Goal: Navigation & Orientation: Find specific page/section

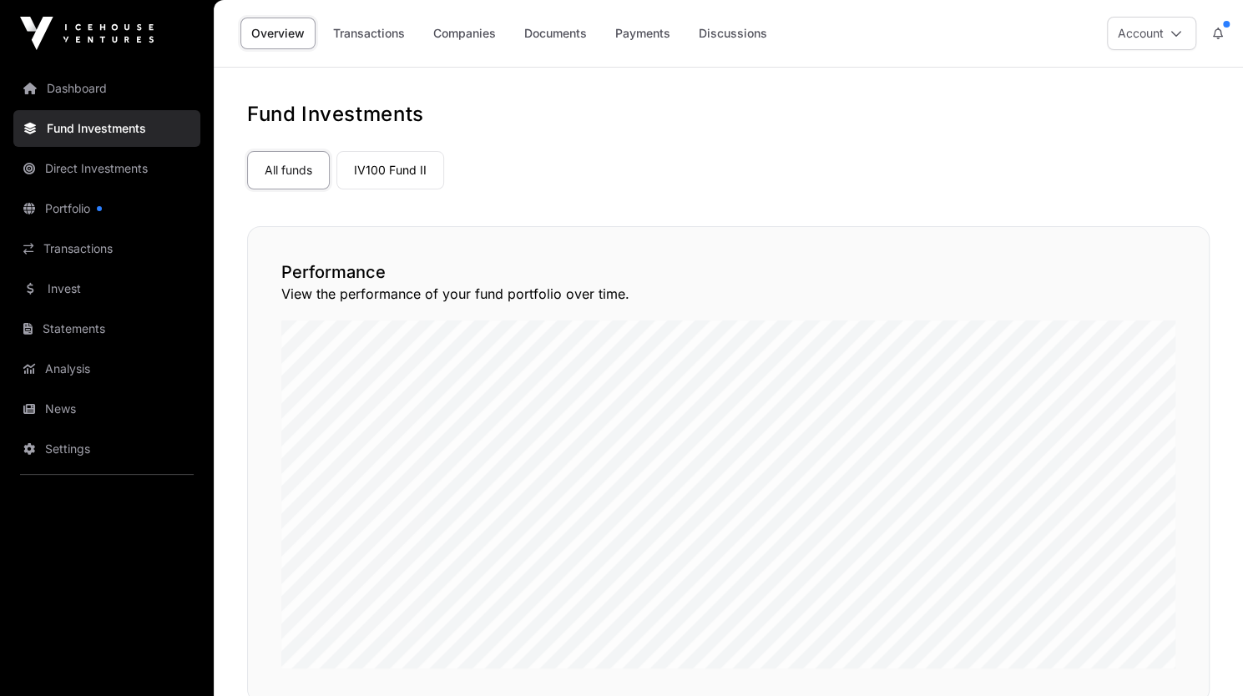
click at [386, 28] on link "Transactions" at bounding box center [369, 34] width 94 height 32
click at [282, 37] on link "Overview" at bounding box center [277, 34] width 75 height 32
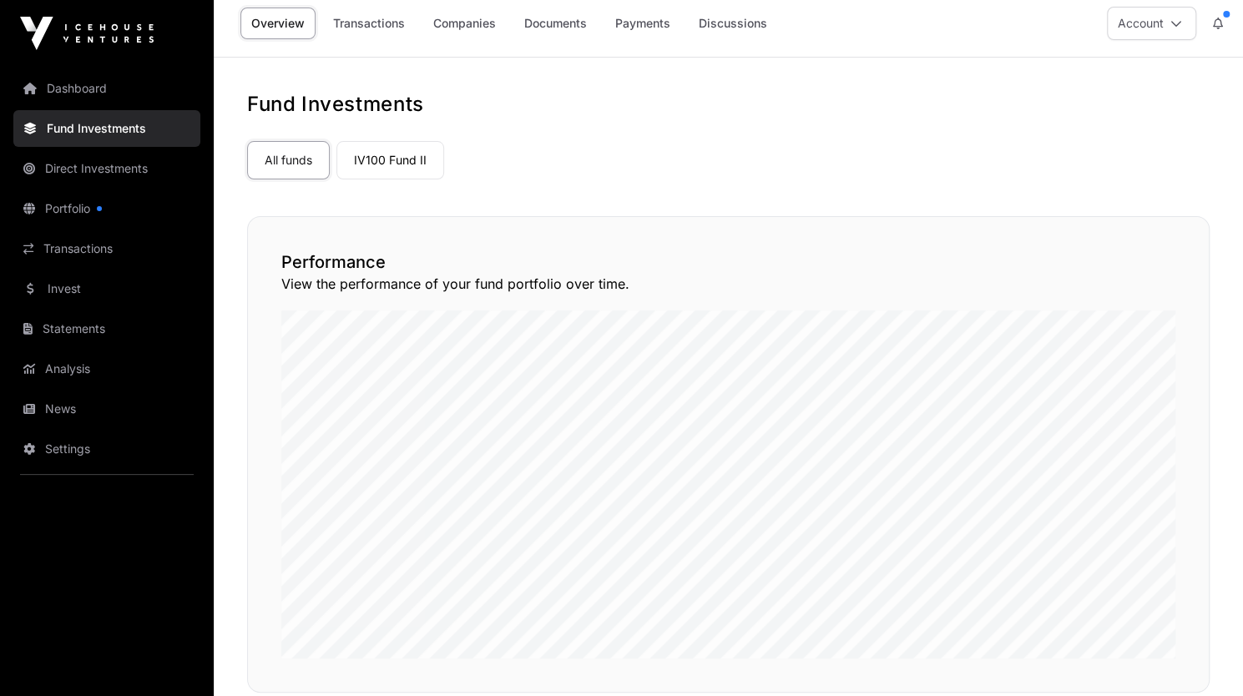
scroll to position [11, 0]
click at [471, 24] on link "Companies" at bounding box center [464, 23] width 84 height 32
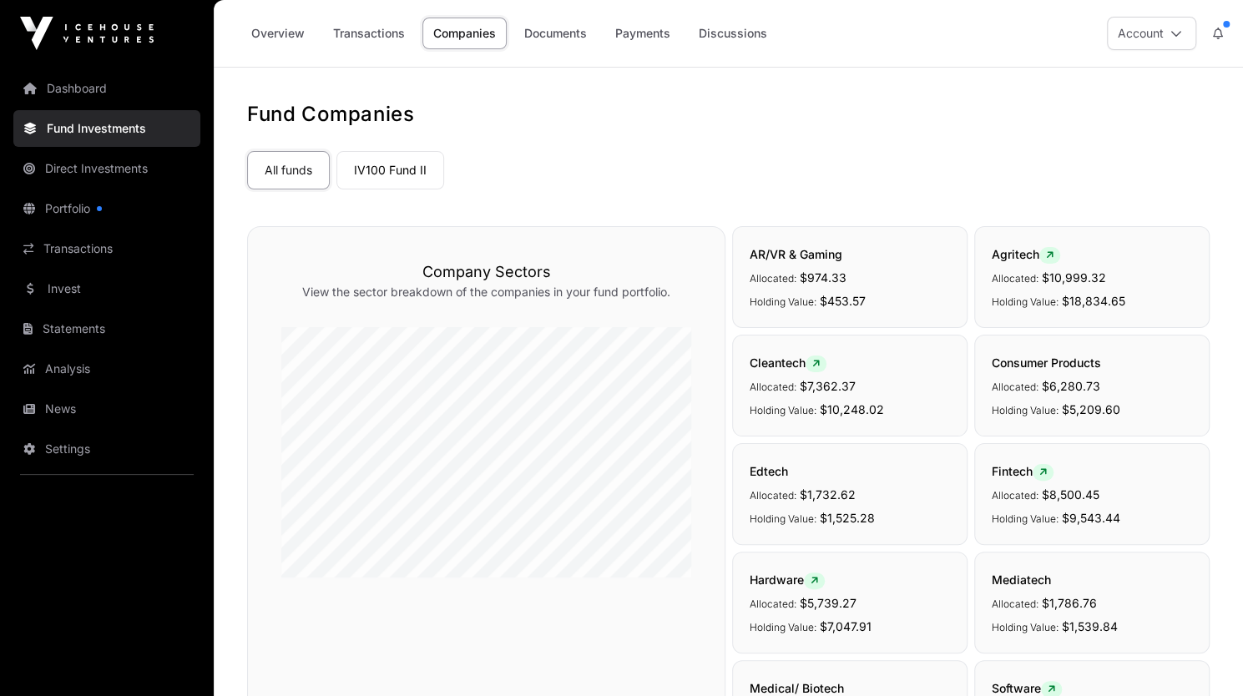
click at [274, 34] on link "Overview" at bounding box center [277, 34] width 75 height 32
